Goal: Information Seeking & Learning: Learn about a topic

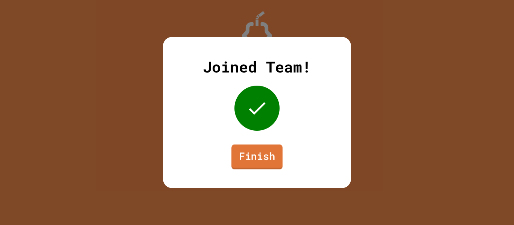
click at [265, 157] on link "Finish" at bounding box center [256, 157] width 51 height 25
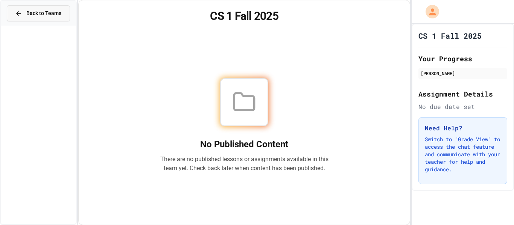
click at [58, 17] on button "Back to Teams" at bounding box center [38, 13] width 63 height 16
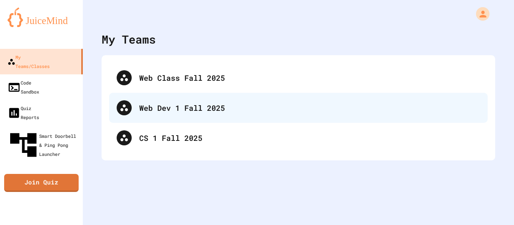
click at [165, 106] on div "Web Dev 1 Fall 2025" at bounding box center [309, 107] width 341 height 11
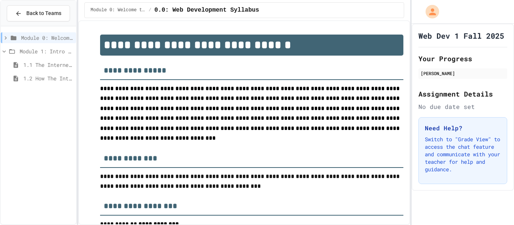
click at [55, 80] on span "1.2 How The Internet Works" at bounding box center [48, 78] width 50 height 8
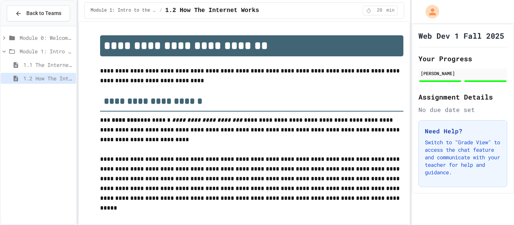
click at [3, 35] on icon at bounding box center [4, 38] width 7 height 7
click at [3, 39] on icon at bounding box center [4, 37] width 2 height 3
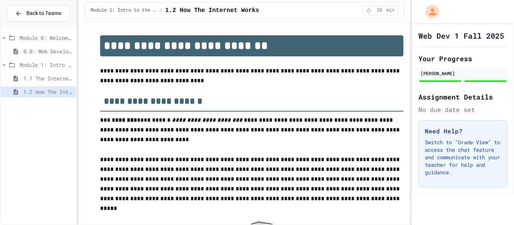
click at [25, 49] on span "0.0: Web Development Syllabus" at bounding box center [48, 51] width 50 height 8
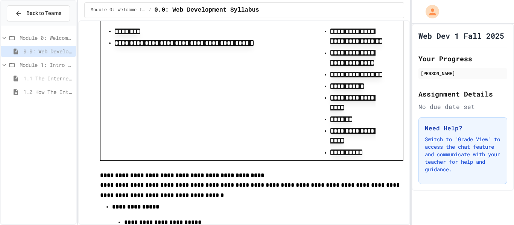
scroll to position [2479, 0]
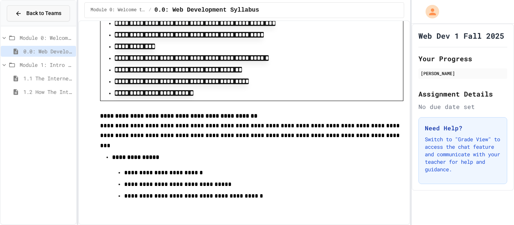
click at [20, 12] on icon at bounding box center [18, 13] width 7 height 7
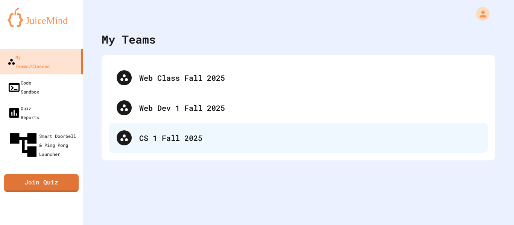
click at [179, 138] on div "CS 1 Fall 2025" at bounding box center [309, 137] width 341 height 11
